Goal: Check status: Check status

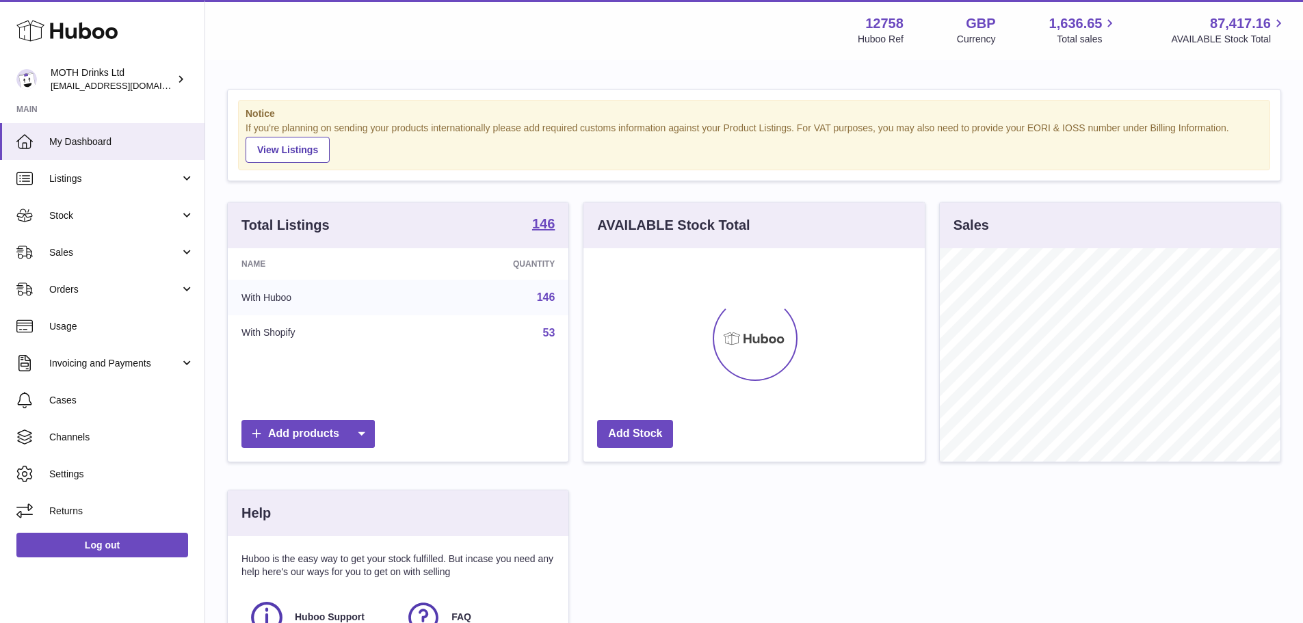
scroll to position [213, 341]
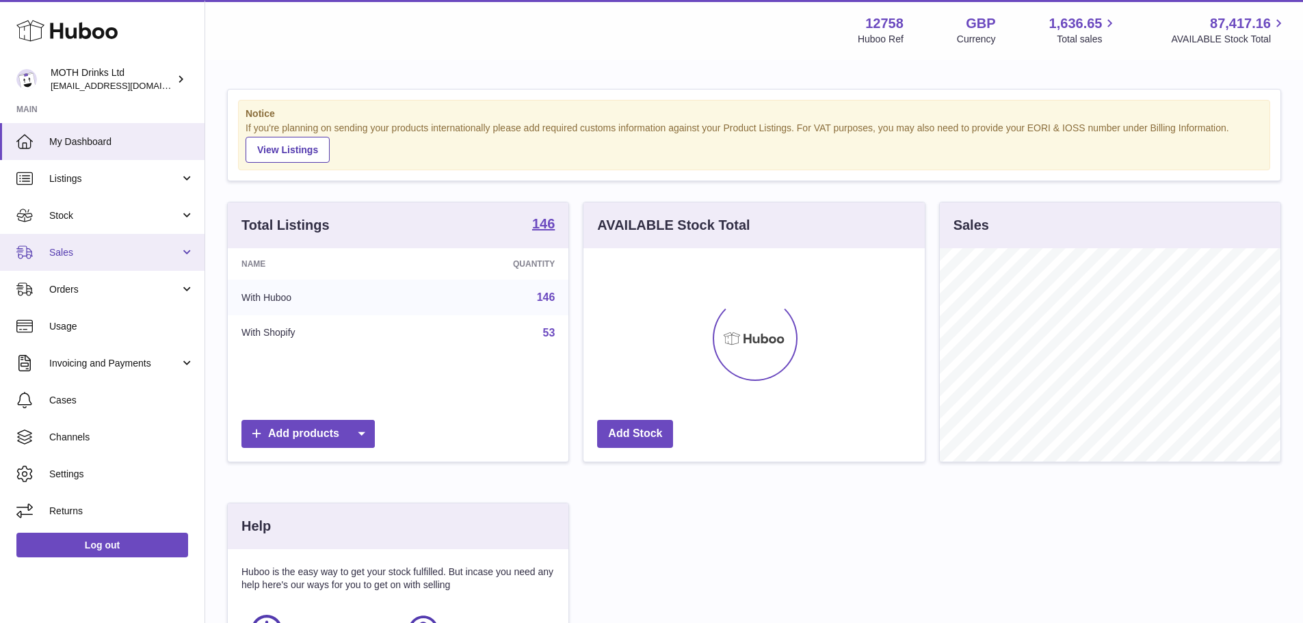
click at [48, 255] on link "Sales" at bounding box center [102, 252] width 205 height 37
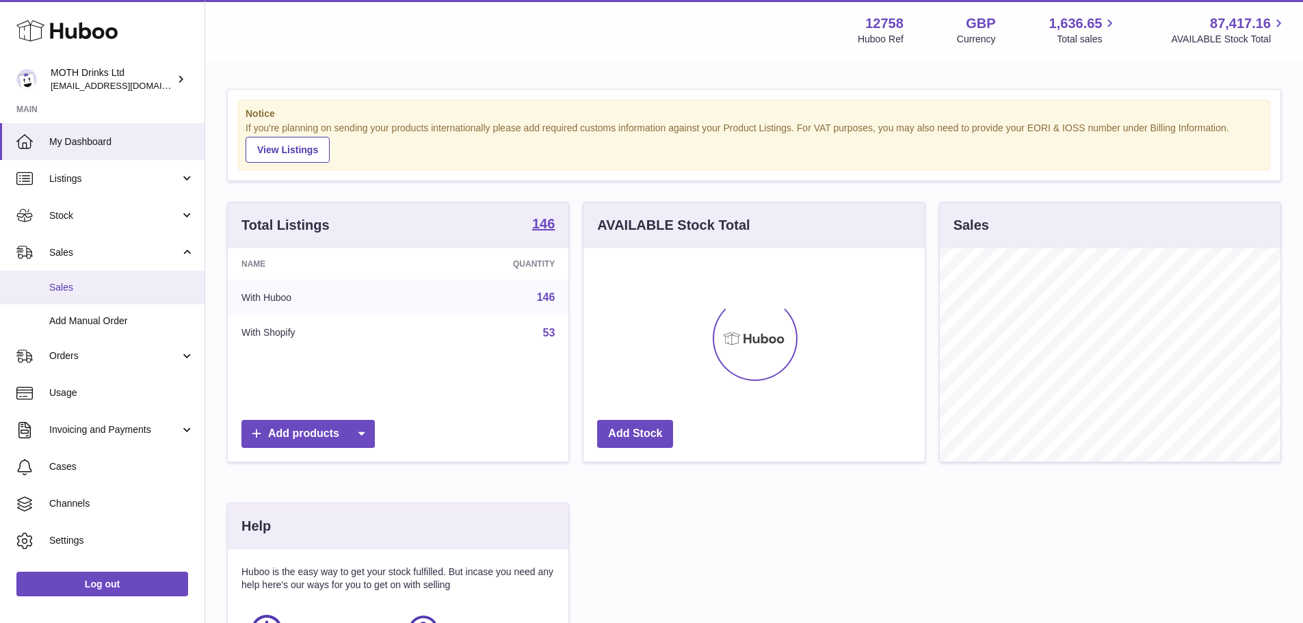
click at [88, 281] on span "Sales" at bounding box center [121, 287] width 145 height 13
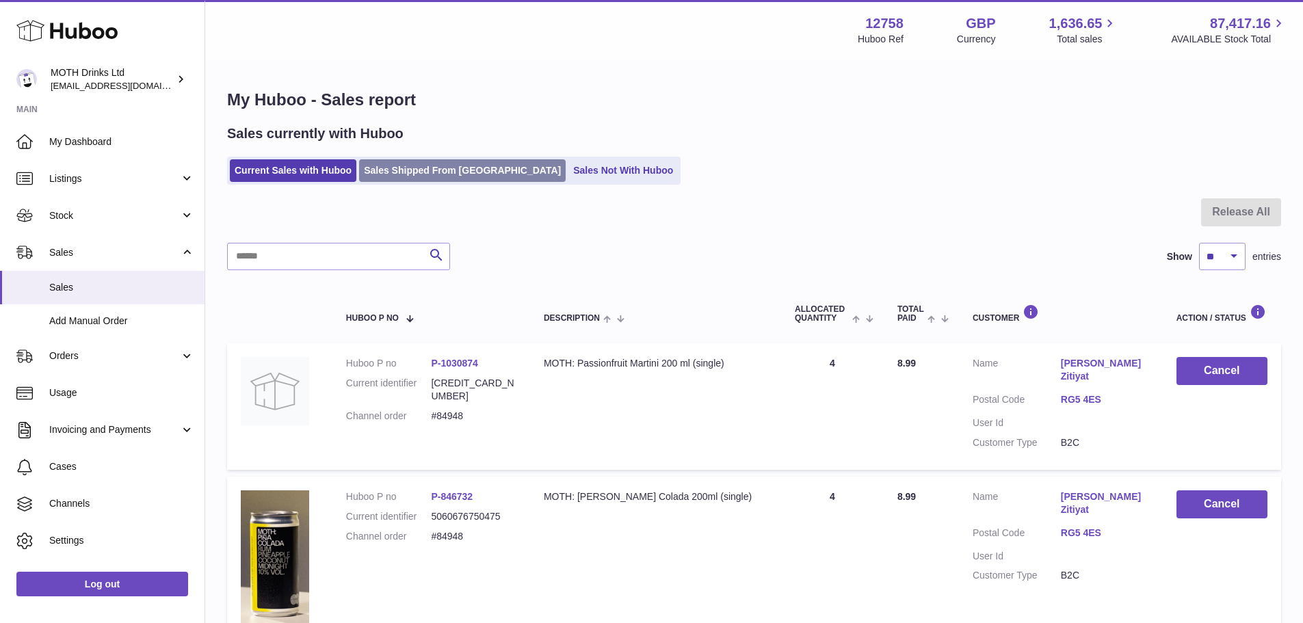
click at [400, 176] on link "Sales Shipped From [GEOGRAPHIC_DATA]" at bounding box center [462, 170] width 207 height 23
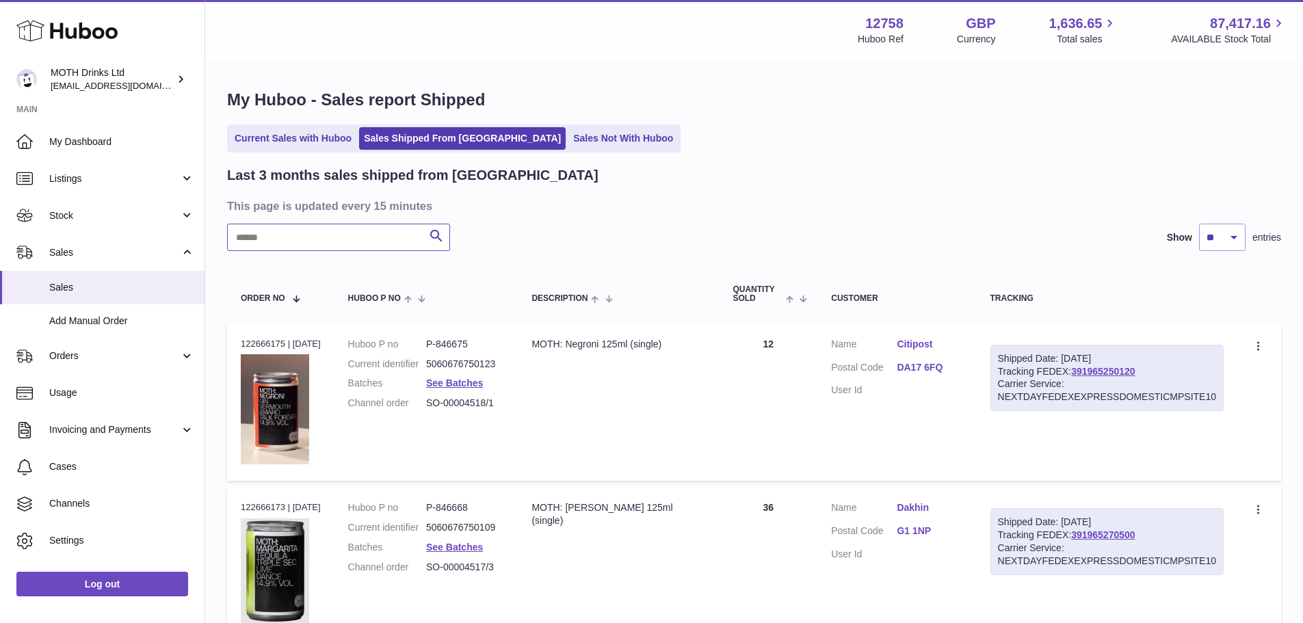
click at [279, 244] on input "text" at bounding box center [338, 237] width 223 height 27
paste input "**********"
type input "**********"
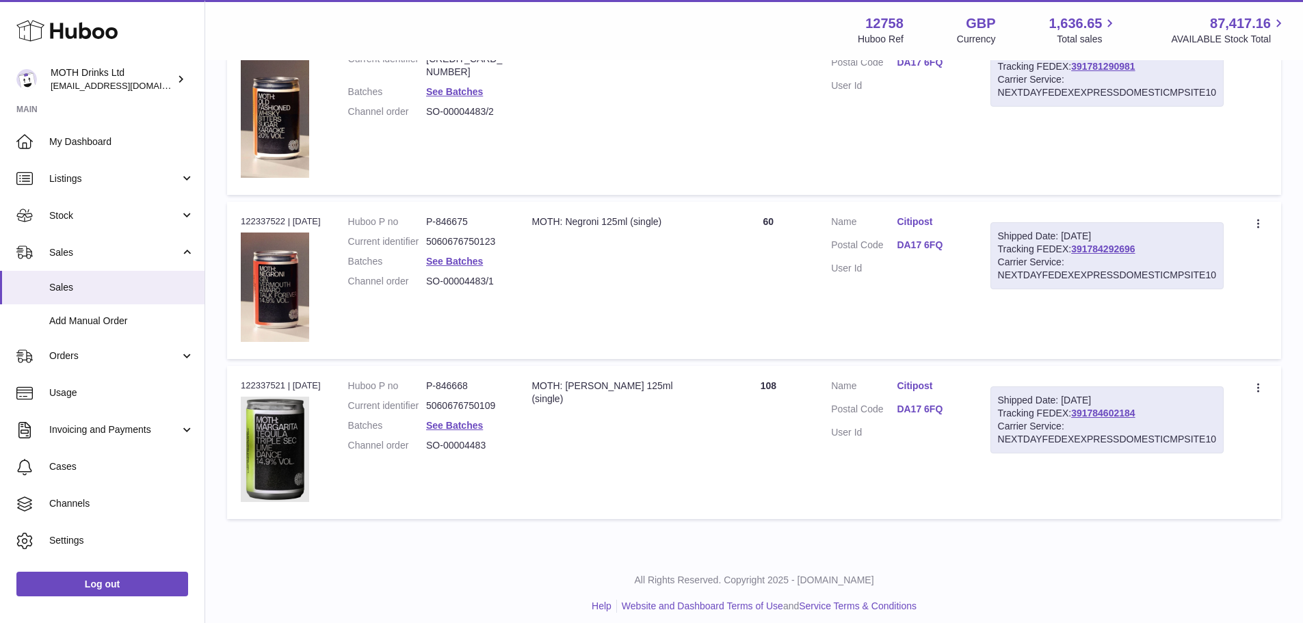
scroll to position [630, 0]
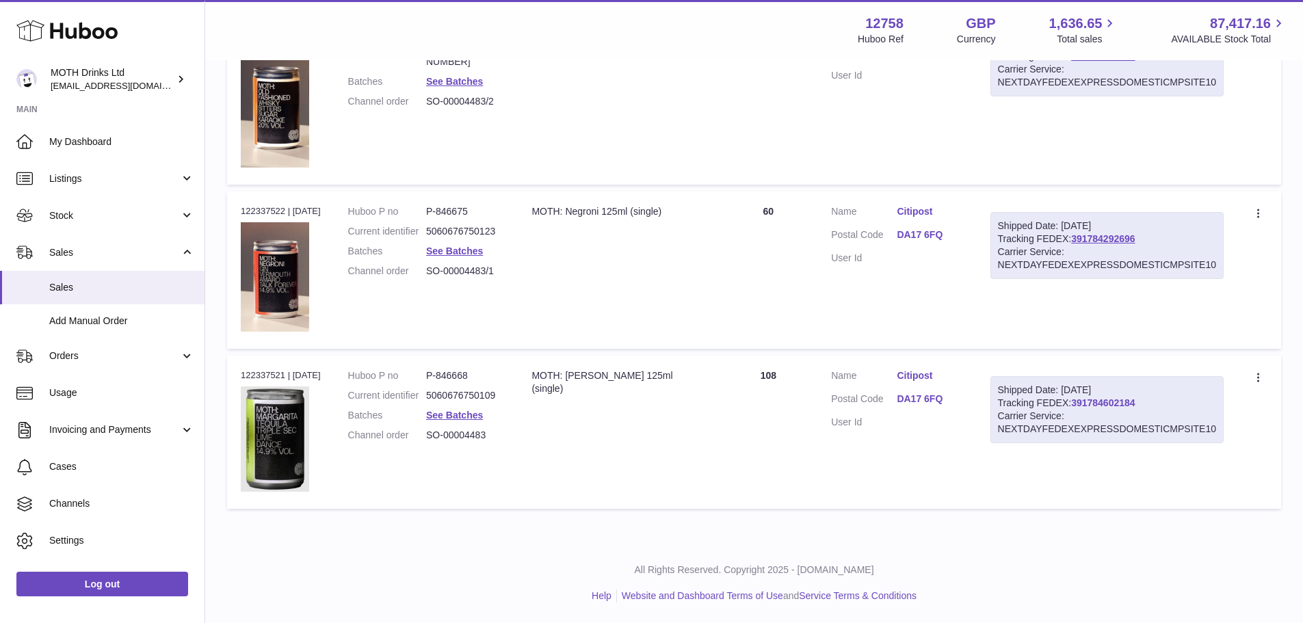
click at [1118, 399] on link "391784602184" at bounding box center [1103, 402] width 64 height 11
click at [613, 254] on td "Description MOTH: Negroni 125ml (single)" at bounding box center [618, 270] width 201 height 157
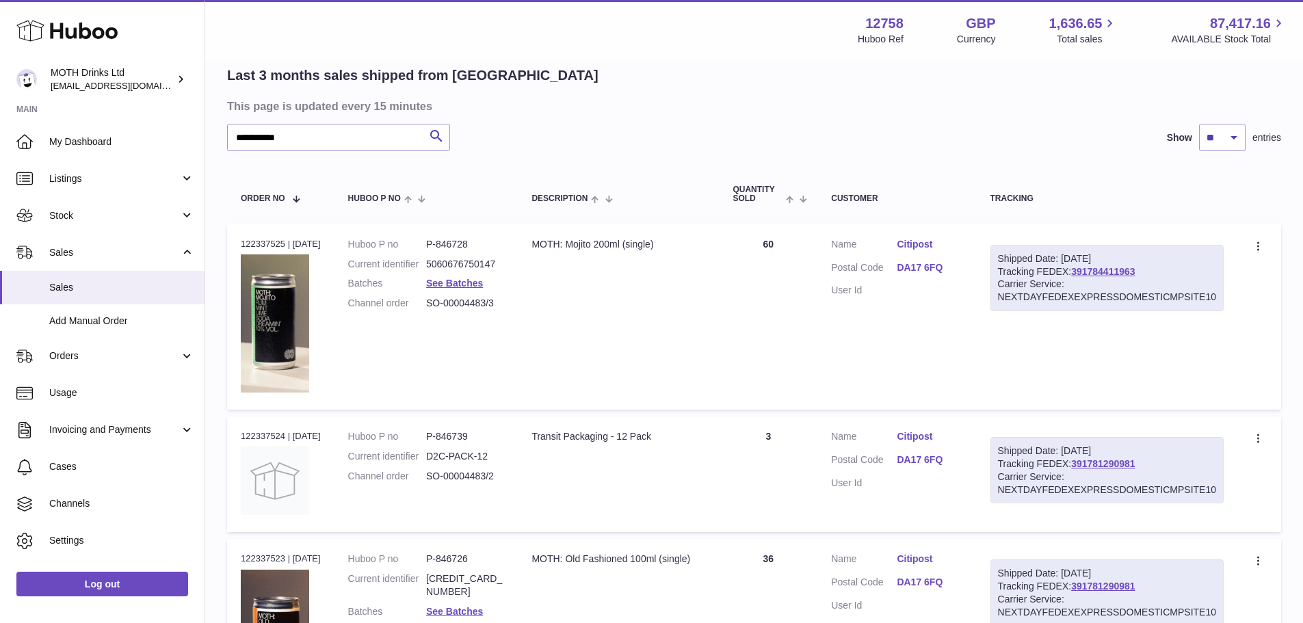
scroll to position [83, 0]
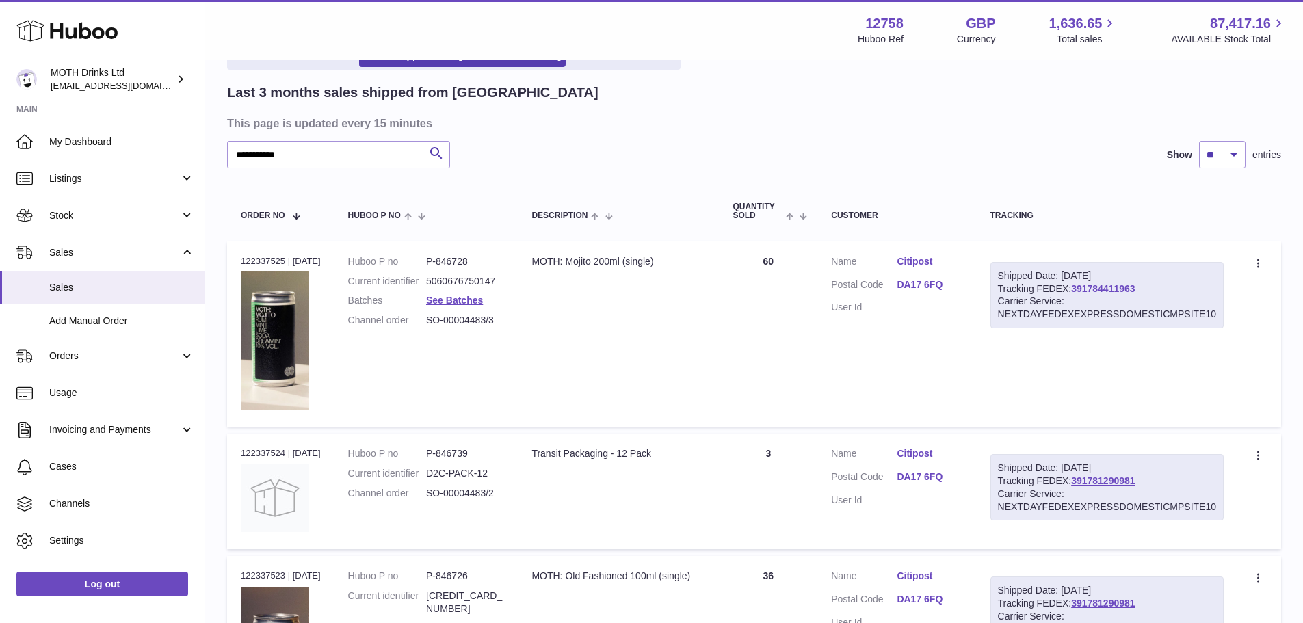
click at [260, 261] on div "Order no 122337525 | 5th Aug" at bounding box center [281, 261] width 80 height 12
copy div "122337525"
click at [802, 374] on td "Quantity 60" at bounding box center [768, 333] width 99 height 185
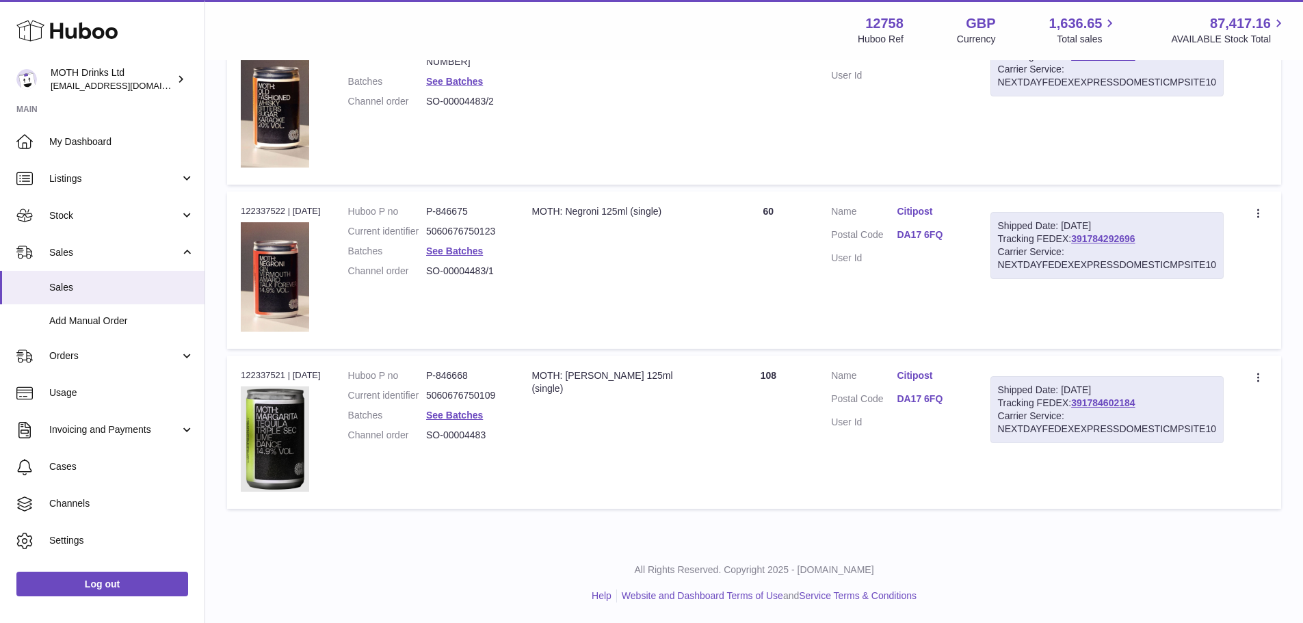
scroll to position [562, 0]
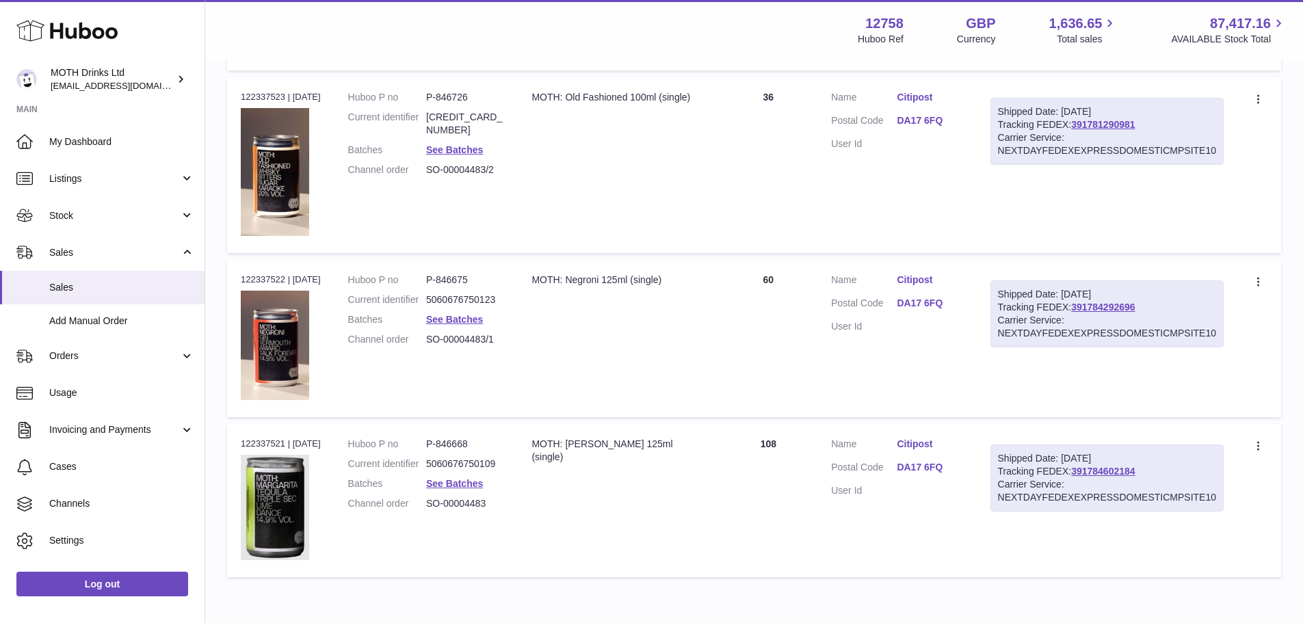
click at [719, 328] on td "Description MOTH: Negroni 125ml (single)" at bounding box center [618, 338] width 201 height 157
